Goal: Information Seeking & Learning: Learn about a topic

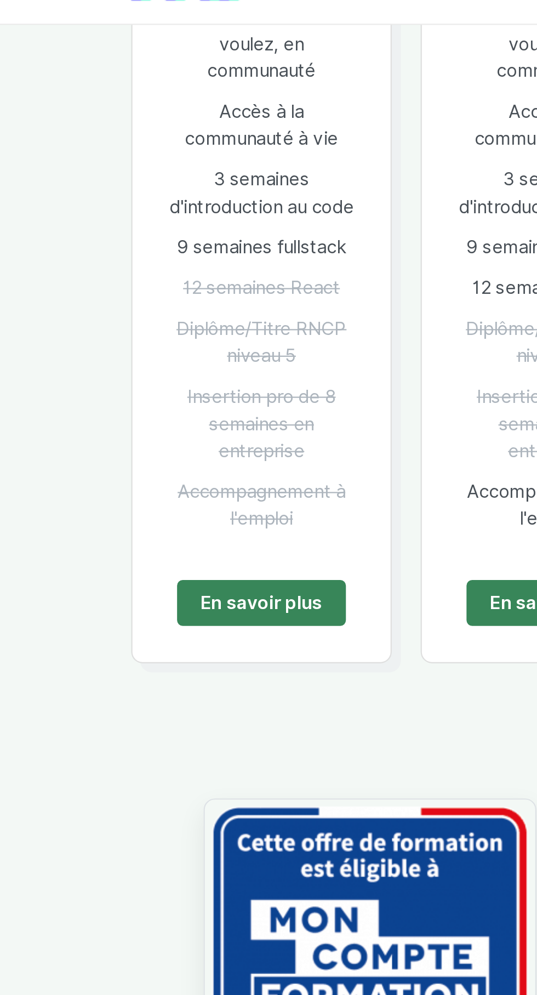
scroll to position [762, 0]
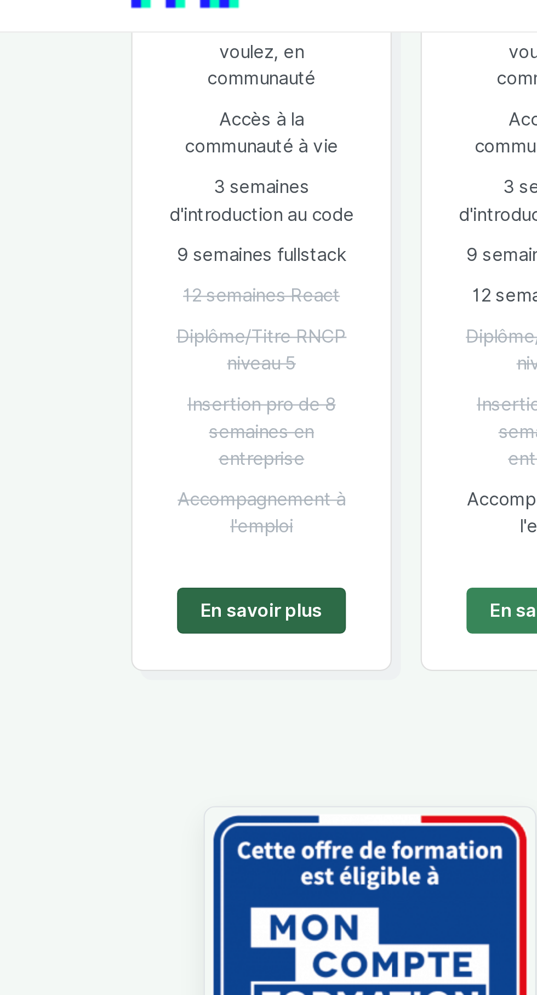
click at [138, 314] on link "En savoir plus" at bounding box center [137, 304] width 77 height 21
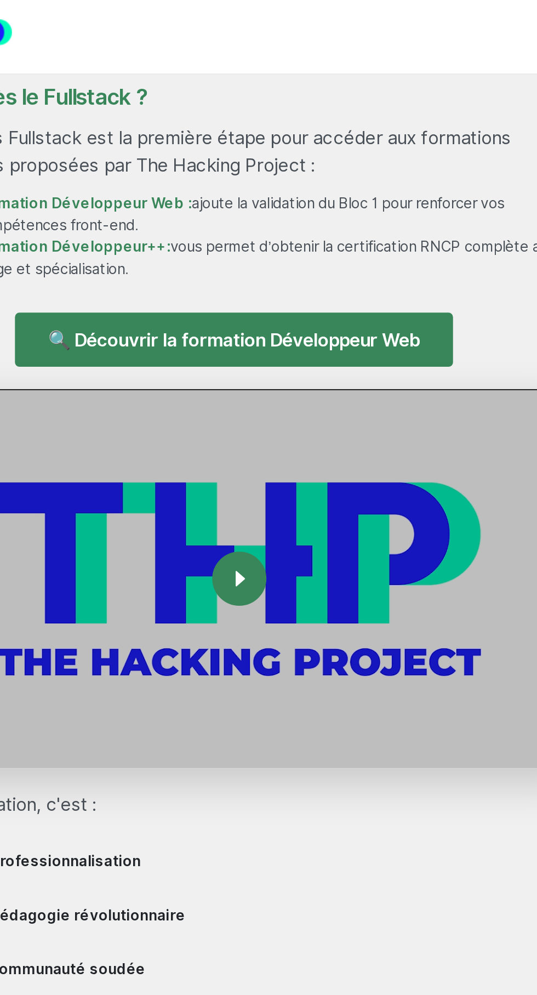
scroll to position [1100, 0]
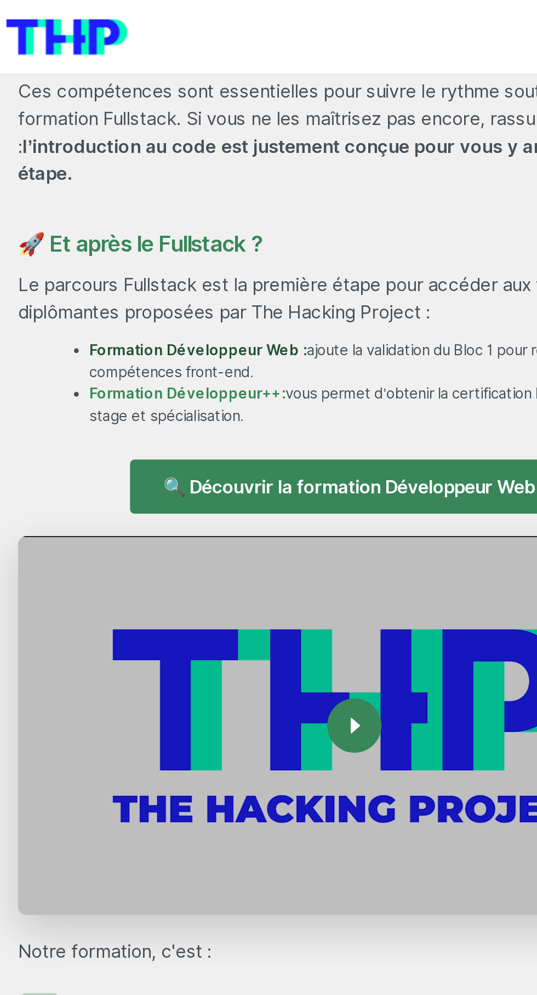
click at [195, 203] on link "Formation Développeur Web :" at bounding box center [179, 199] width 123 height 10
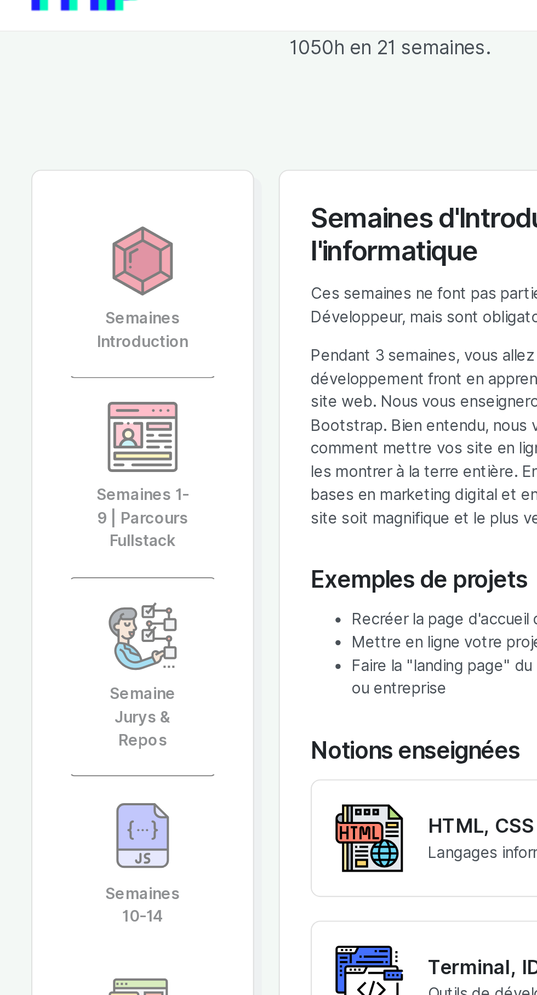
scroll to position [2480, 0]
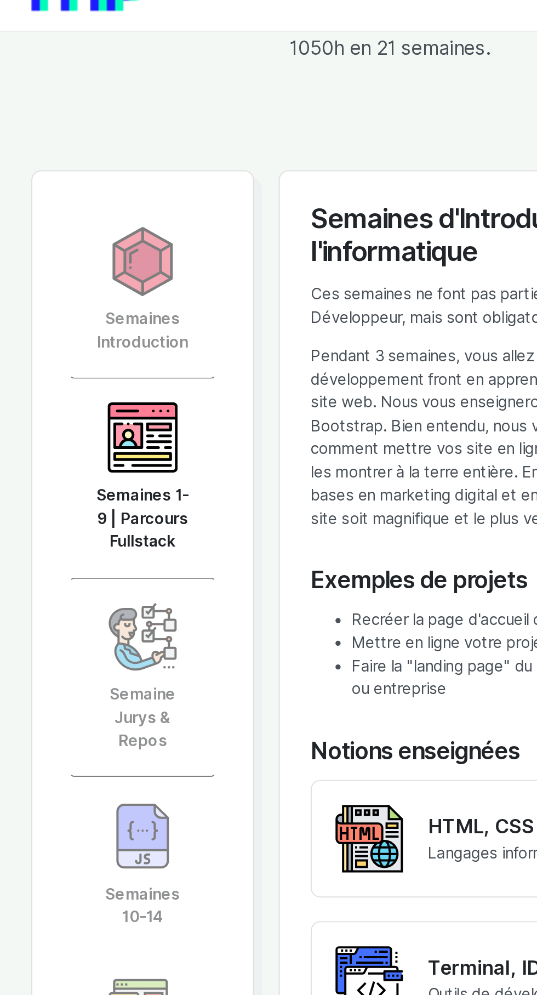
click at [156, 296] on link "Semaines 1-9 | Parcours Fullstack" at bounding box center [137, 279] width 78 height 106
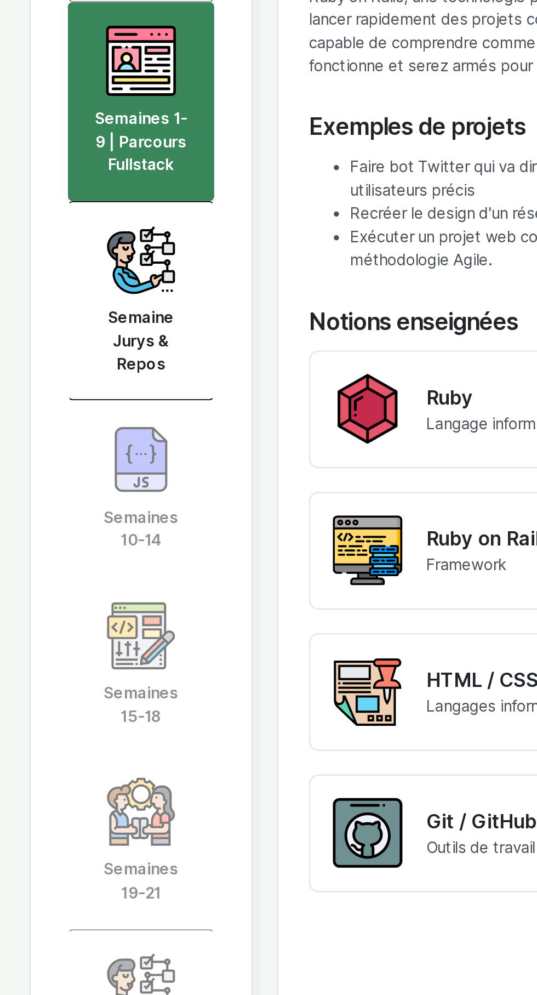
click at [151, 407] on link "Semaine Jurys & Repos" at bounding box center [137, 385] width 78 height 106
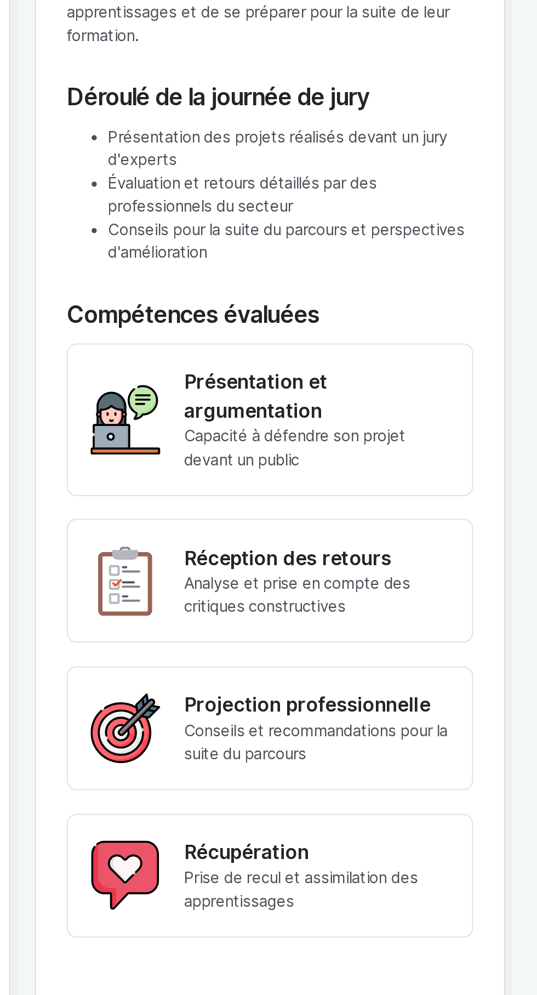
scroll to position [2386, 0]
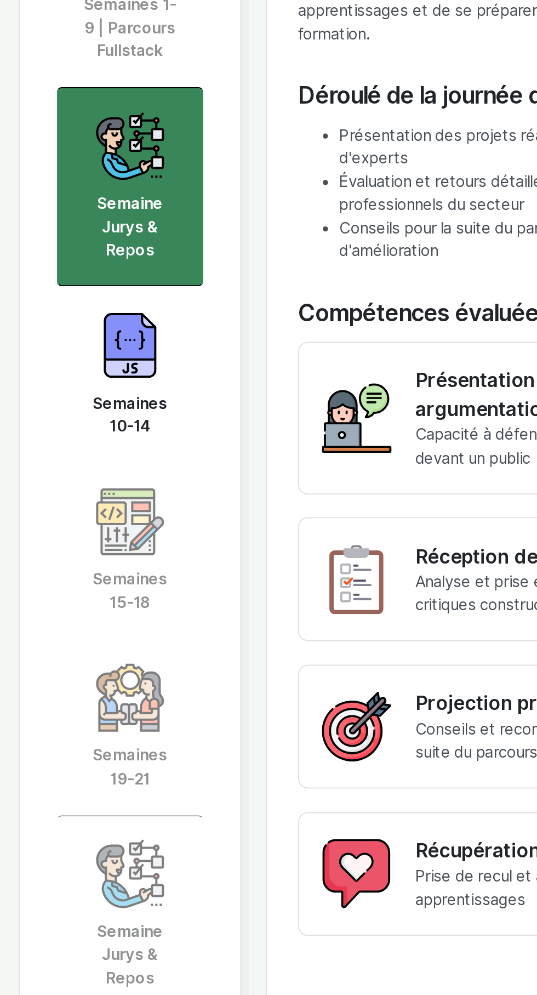
click at [158, 611] on link "Semaines 10-14" at bounding box center [137, 579] width 78 height 94
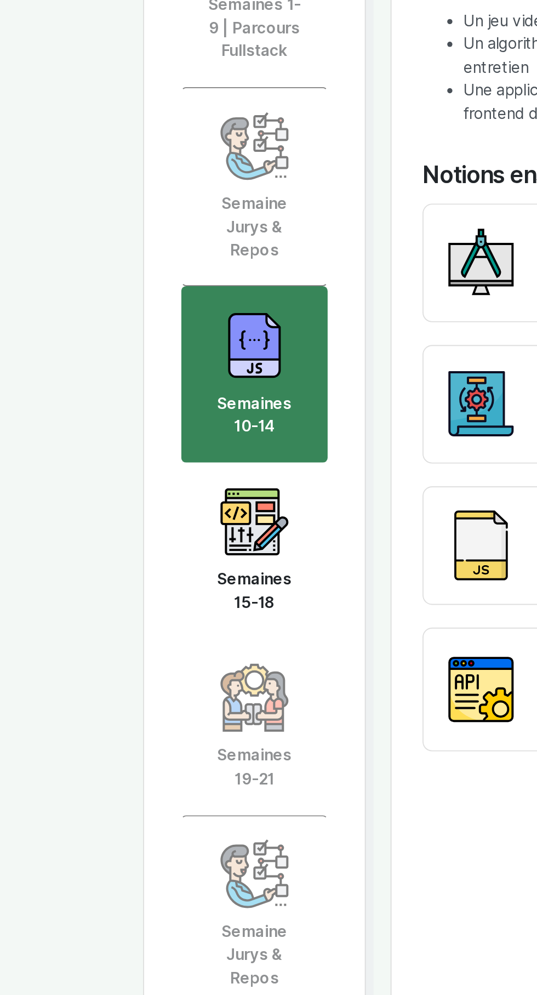
click at [158, 679] on link "Semaines 15-18" at bounding box center [137, 673] width 78 height 94
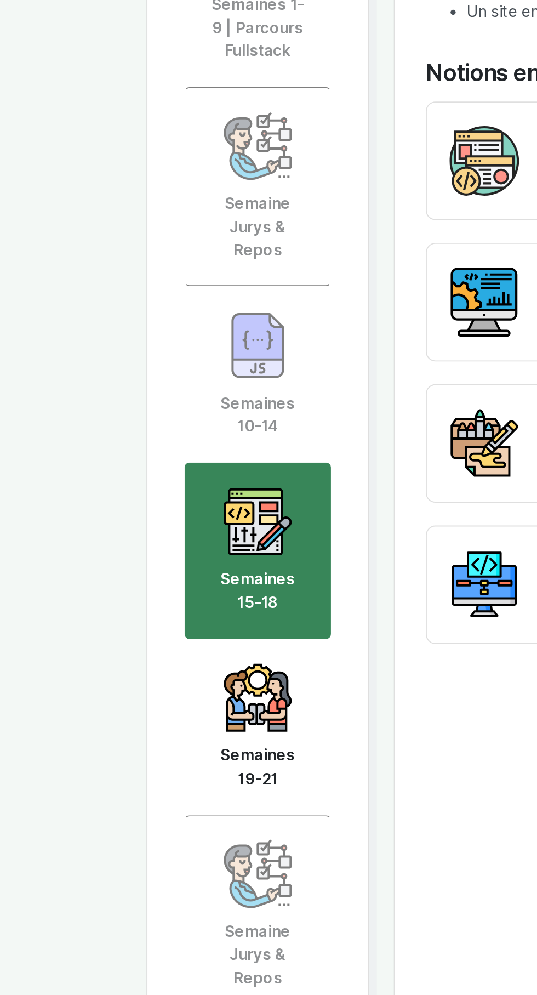
click at [141, 789] on link "Semaines 19-21" at bounding box center [137, 767] width 78 height 94
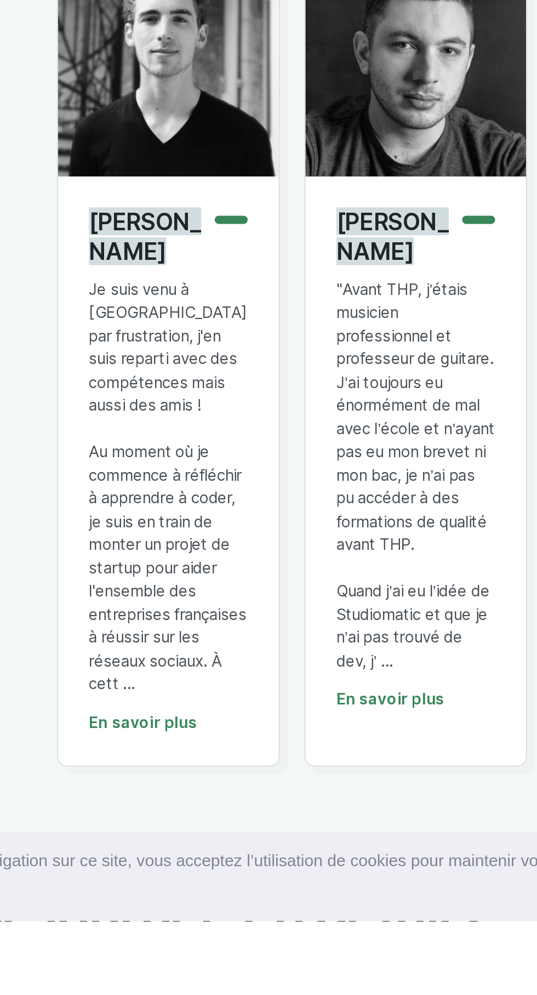
scroll to position [2903, 0]
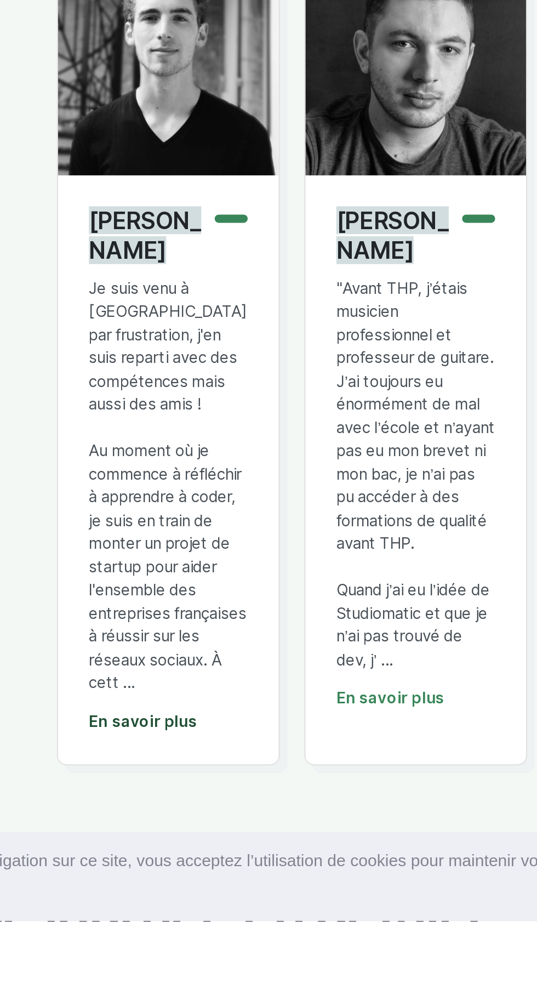
click at [200, 886] on link "En savoir plus" at bounding box center [190, 889] width 58 height 10
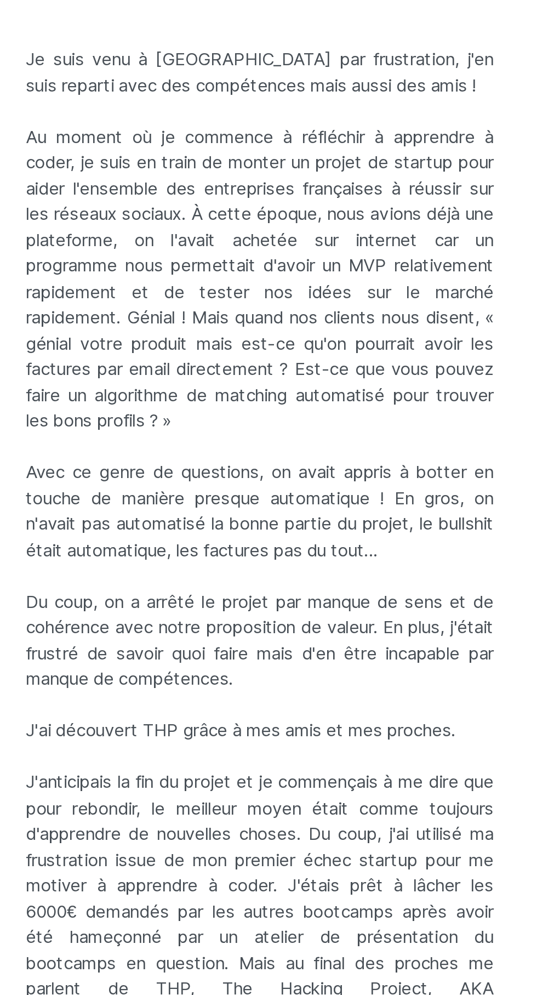
scroll to position [2993, 0]
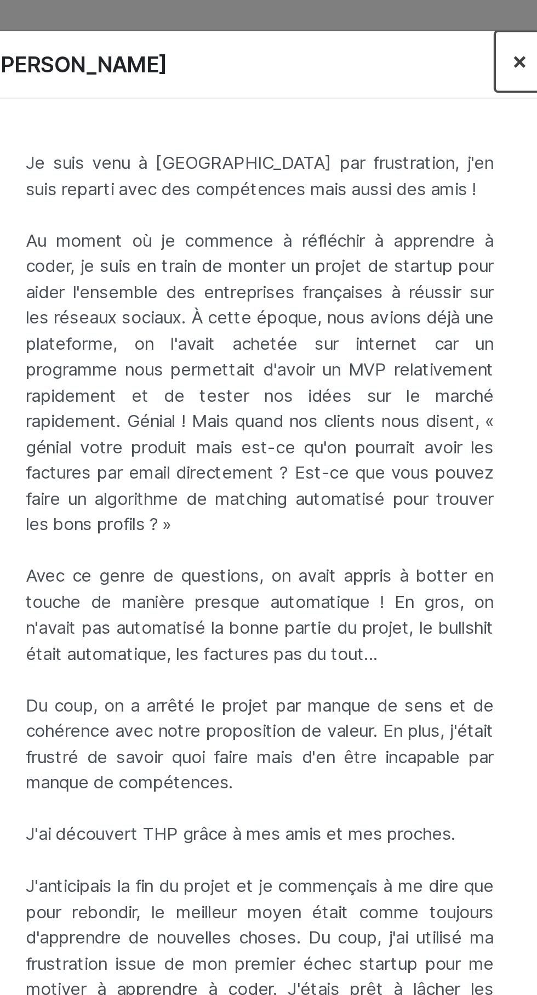
click at [390, 36] on span "×" at bounding box center [393, 28] width 8 height 15
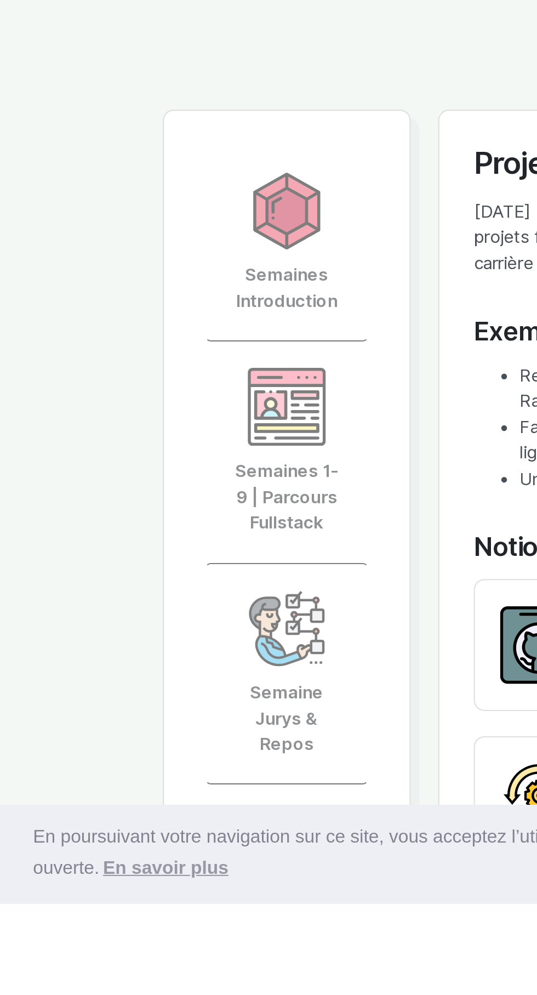
scroll to position [1983, 0]
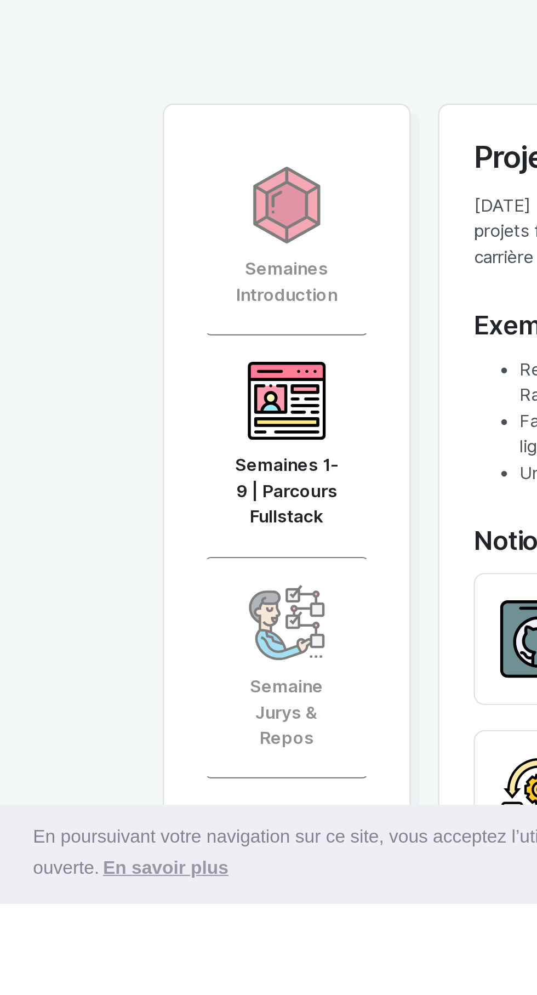
click at [156, 794] on link "Semaines 1-9 | Parcours Fullstack" at bounding box center [137, 777] width 78 height 106
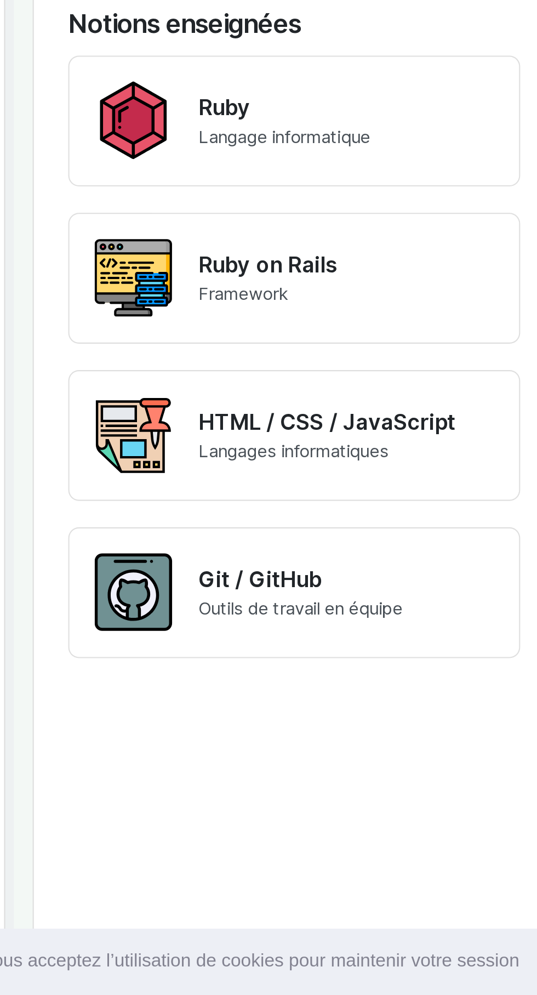
scroll to position [2361, 0]
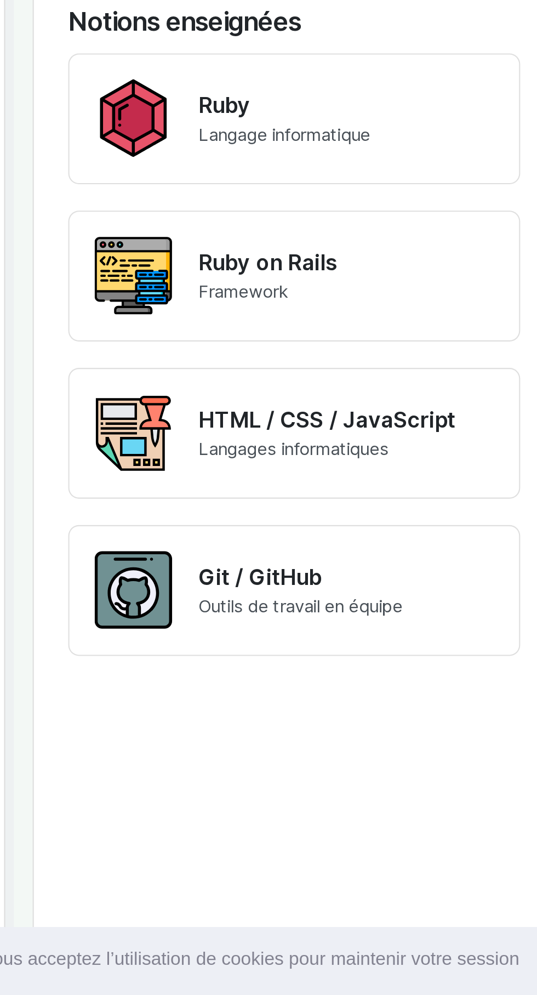
click at [403, 713] on p "HTML / CSS / JavaScript" at bounding box center [349, 705] width 123 height 15
click at [383, 713] on p "HTML / CSS / JavaScript" at bounding box center [349, 705] width 123 height 15
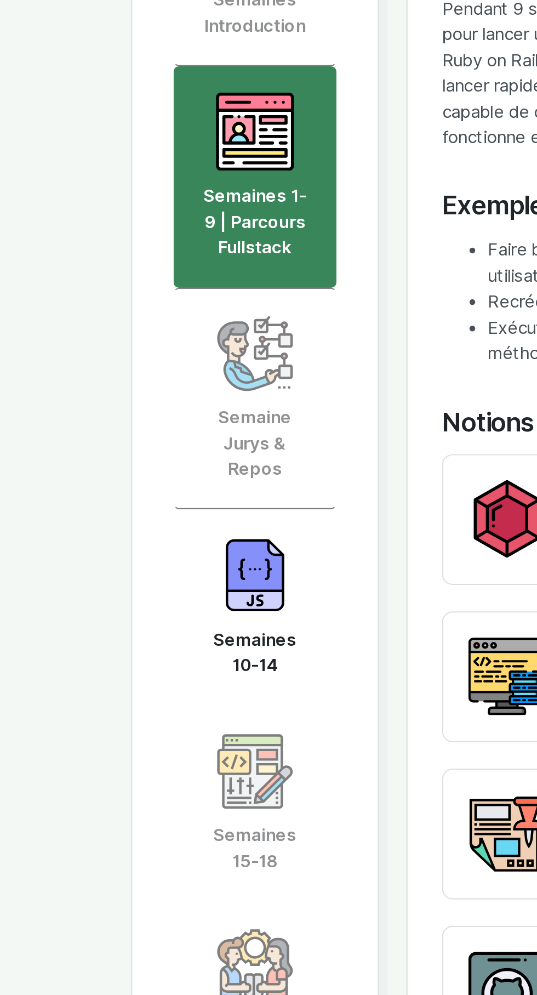
click at [157, 615] on link "Semaines 10-14" at bounding box center [137, 604] width 78 height 94
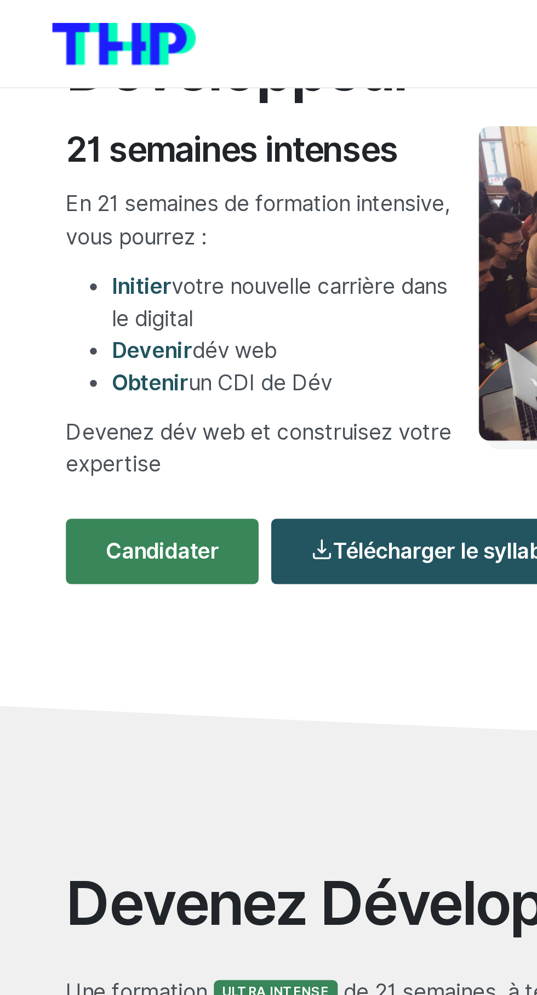
scroll to position [0, 0]
